Goal: Task Accomplishment & Management: Use online tool/utility

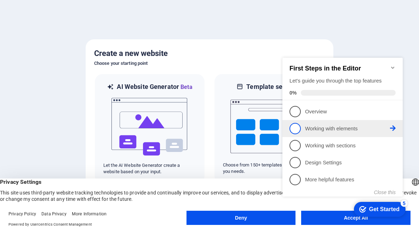
click at [295, 127] on span "2" at bounding box center [294, 128] width 11 height 11
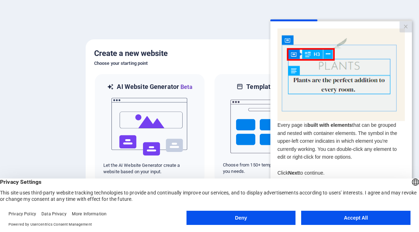
click at [366, 217] on button "Accept All" at bounding box center [355, 217] width 109 height 14
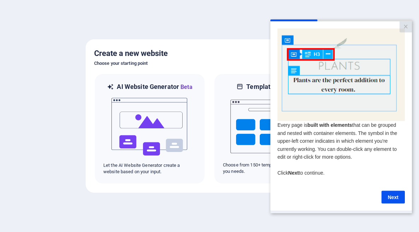
click at [393, 197] on link "Next" at bounding box center [392, 196] width 23 height 13
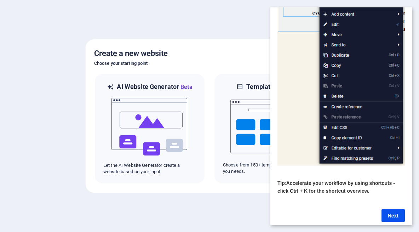
scroll to position [89, 0]
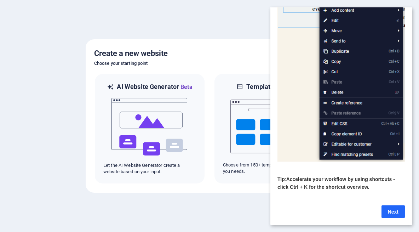
click at [398, 205] on link "Next" at bounding box center [392, 211] width 23 height 13
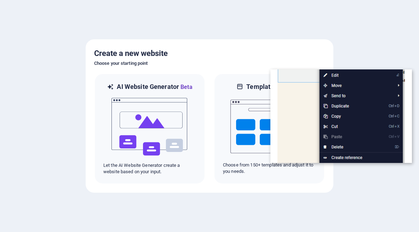
scroll to position [0, 0]
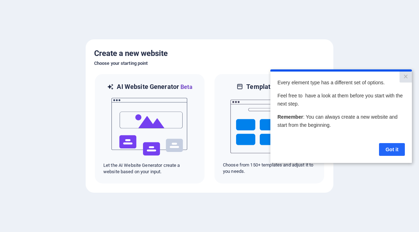
click at [394, 146] on link "Got it" at bounding box center [392, 149] width 26 height 13
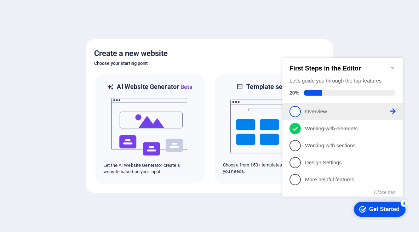
click at [301, 111] on link "1 Overview - incomplete" at bounding box center [342, 111] width 106 height 11
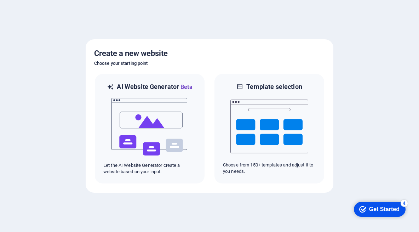
click at [382, 209] on div "Get Started" at bounding box center [384, 209] width 30 height 6
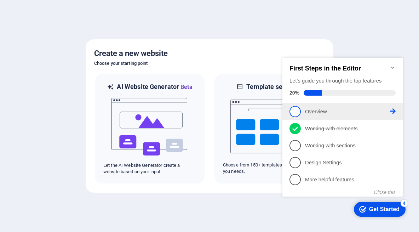
click at [291, 112] on span "1" at bounding box center [294, 111] width 11 height 11
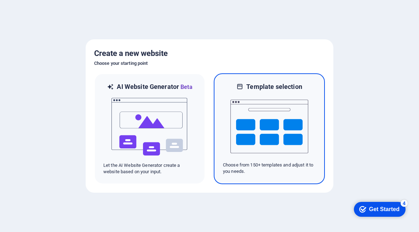
click at [285, 123] on img at bounding box center [269, 126] width 78 height 71
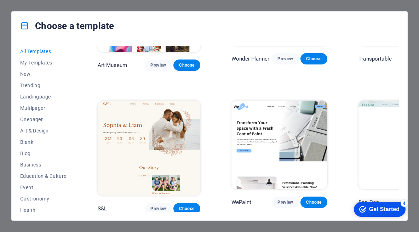
scroll to position [248, 0]
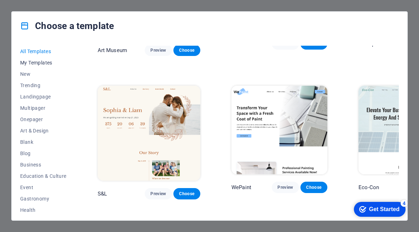
click at [50, 63] on span "My Templates" at bounding box center [43, 63] width 46 height 6
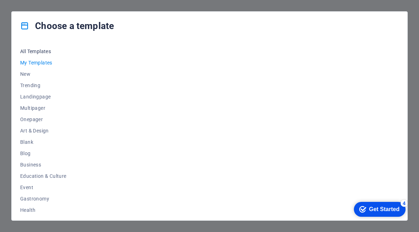
click at [38, 52] on span "All Templates" at bounding box center [43, 51] width 46 height 6
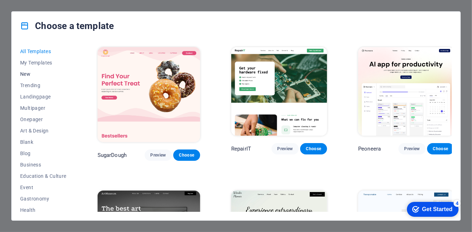
click at [27, 74] on span "New" at bounding box center [43, 74] width 46 height 6
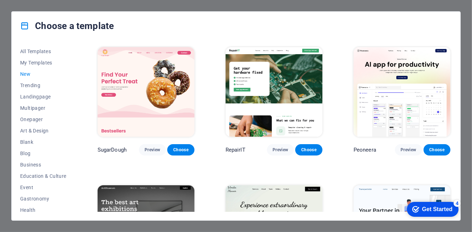
click at [24, 72] on span "New" at bounding box center [43, 74] width 46 height 6
click at [35, 82] on span "Trending" at bounding box center [43, 85] width 46 height 6
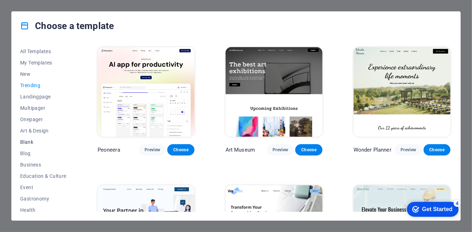
click at [28, 141] on span "Blank" at bounding box center [43, 142] width 46 height 6
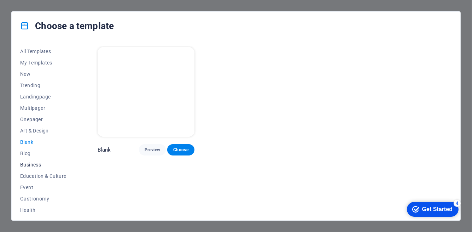
click at [29, 161] on button "Business" at bounding box center [43, 164] width 46 height 11
